Goal: Register for event/course

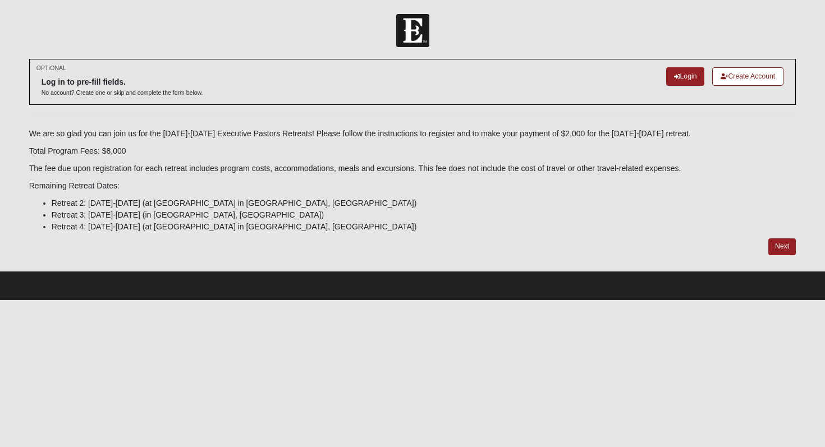
click at [58, 214] on li "Retreat 3: [DATE]-[DATE] (in [GEOGRAPHIC_DATA], [GEOGRAPHIC_DATA])" at bounding box center [424, 215] width 744 height 12
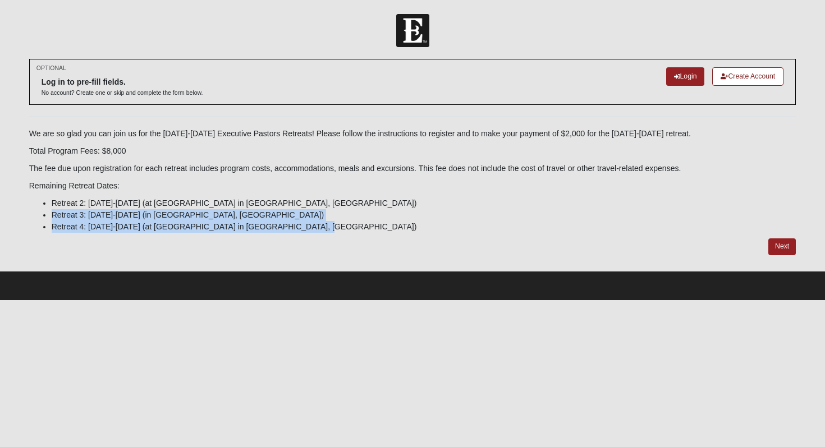
drag, startPoint x: 53, startPoint y: 214, endPoint x: 319, endPoint y: 224, distance: 266.7
click at [319, 224] on ul "Retreat 2: [DATE]-[DATE] (at [GEOGRAPHIC_DATA] in [GEOGRAPHIC_DATA], [GEOGRAPHI…" at bounding box center [412, 214] width 767 height 35
copy ul "Retreat 3: [DATE]-[DATE] (in [GEOGRAPHIC_DATA], [GEOGRAPHIC_DATA]) Retreat 4: […"
